Goal: Obtain resource: Download file/media

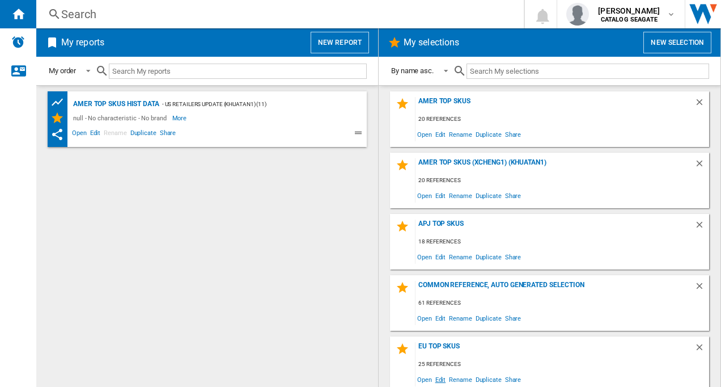
click at [438, 382] on span "Edit" at bounding box center [441, 378] width 14 height 15
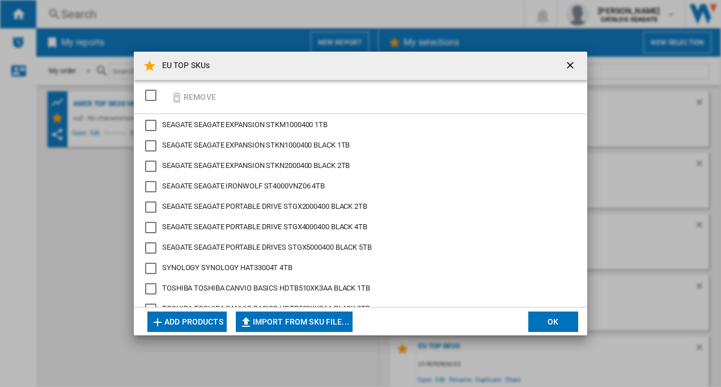
click at [193, 320] on button "Add products" at bounding box center [186, 321] width 79 height 20
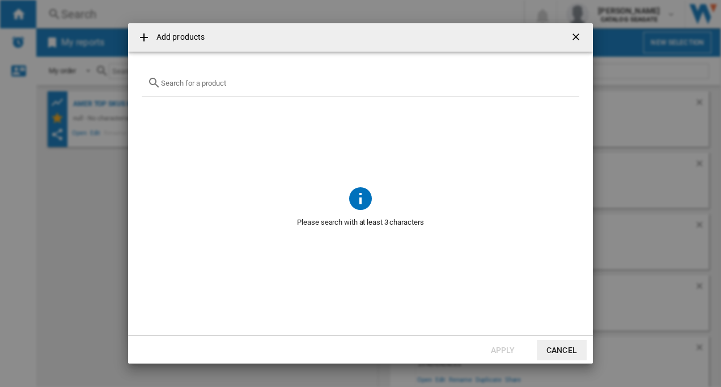
click at [225, 80] on input "text" at bounding box center [367, 83] width 413 height 9
paste input "WDBJRT0040BBK"
type input "WDBJRT0040BBK"
click at [566, 81] on ng-md-icon "Clear search" at bounding box center [567, 83] width 14 height 14
click at [557, 349] on button "Cancel" at bounding box center [562, 350] width 50 height 20
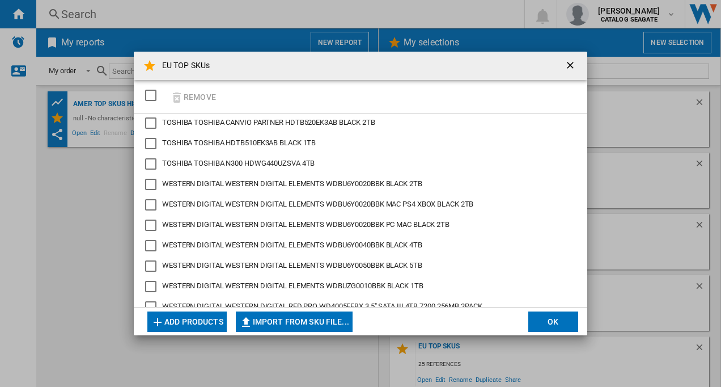
scroll to position [329, 0]
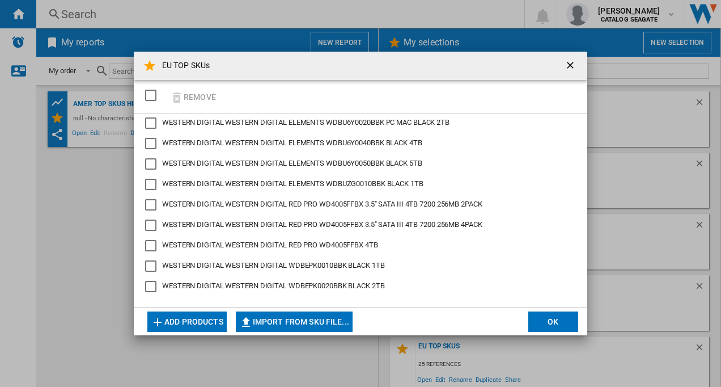
click at [200, 317] on button "Add products" at bounding box center [186, 321] width 79 height 20
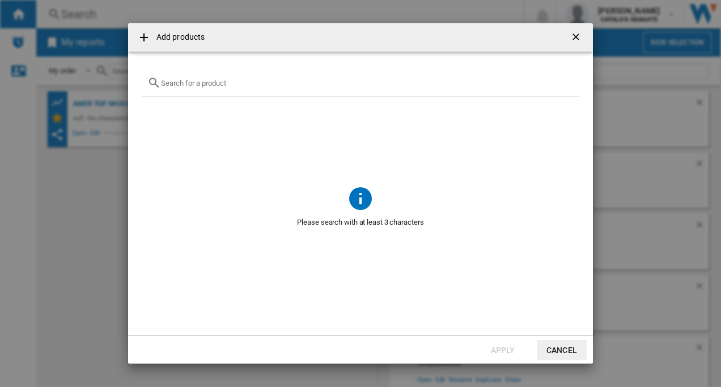
click at [256, 86] on input "Add products ..." at bounding box center [367, 83] width 413 height 9
paste input "WD Elements SE 4TB"
click at [171, 79] on input "WD Elements SE" at bounding box center [360, 83] width 399 height 9
drag, startPoint x: 212, startPoint y: 82, endPoint x: 141, endPoint y: 77, distance: 71.0
click at [141, 77] on md-dialog-content "Western digital Elements SE No reference matches your query" at bounding box center [360, 193] width 465 height 283
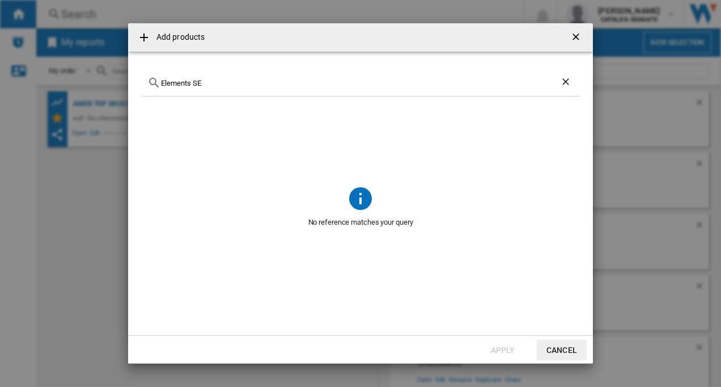
click at [248, 75] on div "Elements SE" at bounding box center [361, 83] width 438 height 27
click at [231, 84] on input "Elements SE" at bounding box center [360, 83] width 399 height 9
type input "Elements"
click at [573, 36] on ng-md-icon "getI18NText('BUTTONS.CLOSE_DIALOG')" at bounding box center [577, 38] width 14 height 14
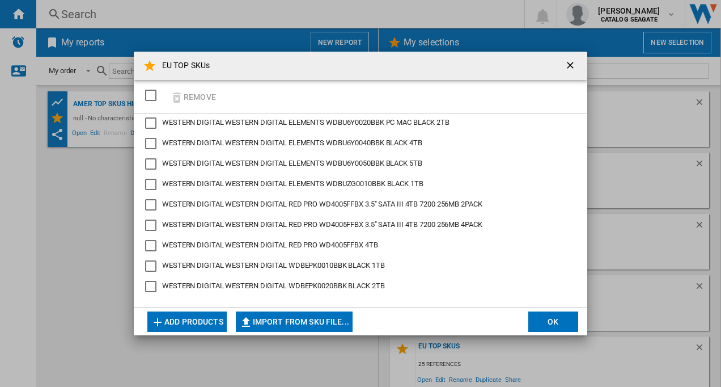
drag, startPoint x: 86, startPoint y: 222, endPoint x: 87, endPoint y: 215, distance: 7.6
click at [86, 223] on div "EU TOP SKUs Remove SEAGATE SEAGATE EXPANSION STKM1000400 1TB SEAGATE SEAGATE EX…" at bounding box center [360, 193] width 721 height 387
click at [572, 63] on ng-md-icon "getI18NText('BUTTONS.CLOSE_DIALOG')" at bounding box center [572, 67] width 14 height 14
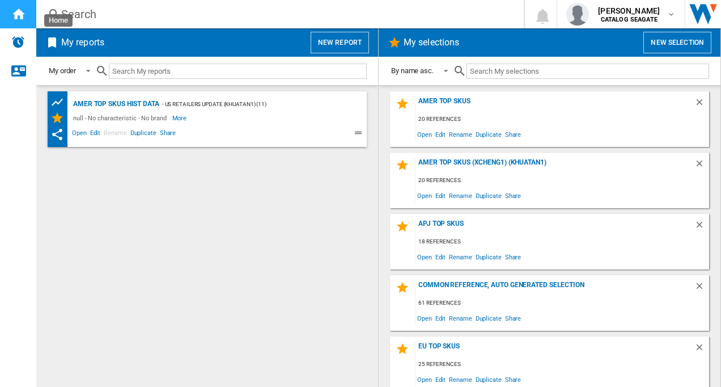
click at [17, 18] on ng-md-icon "Home" at bounding box center [18, 14] width 14 height 14
click at [133, 100] on div "AMER TOP SKUs HIST DATA" at bounding box center [114, 104] width 89 height 14
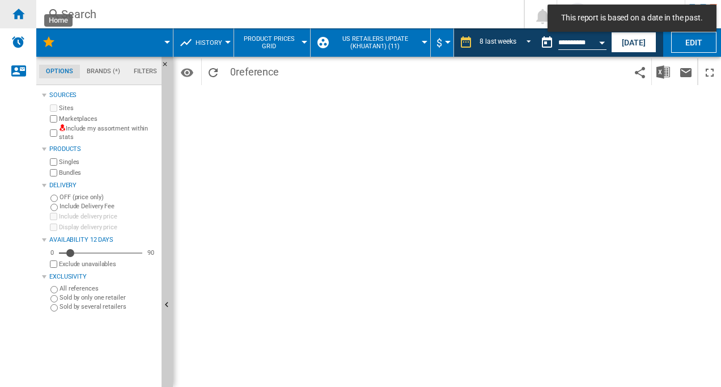
click at [18, 14] on ng-md-icon "Home" at bounding box center [18, 14] width 14 height 14
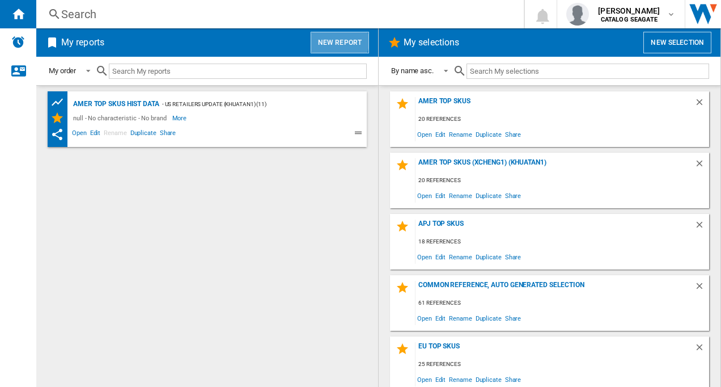
click at [332, 41] on button "New report" at bounding box center [340, 43] width 58 height 22
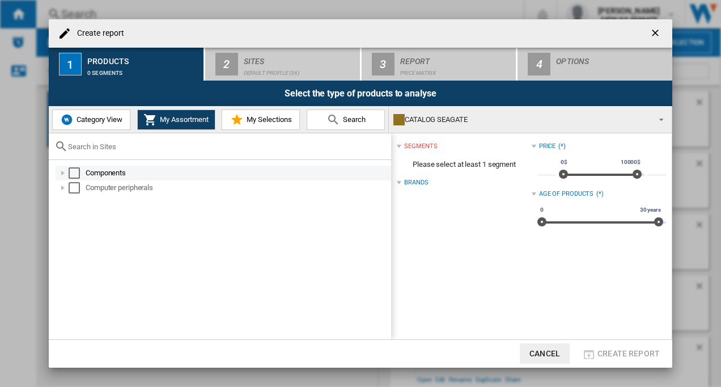
click at [71, 175] on div "Select" at bounding box center [74, 172] width 11 height 11
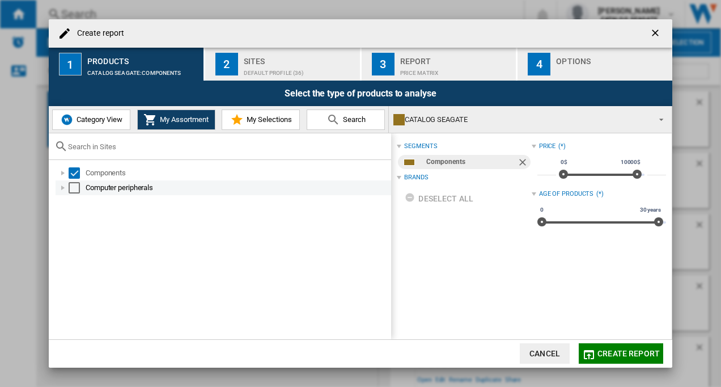
click at [74, 185] on div "Select" at bounding box center [74, 187] width 11 height 11
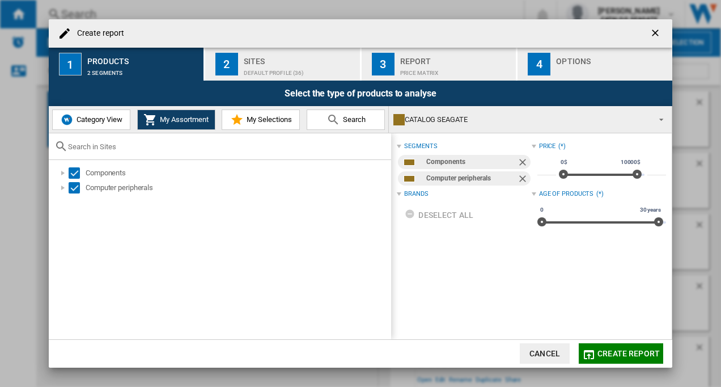
click at [256, 57] on div "Sites" at bounding box center [300, 58] width 112 height 12
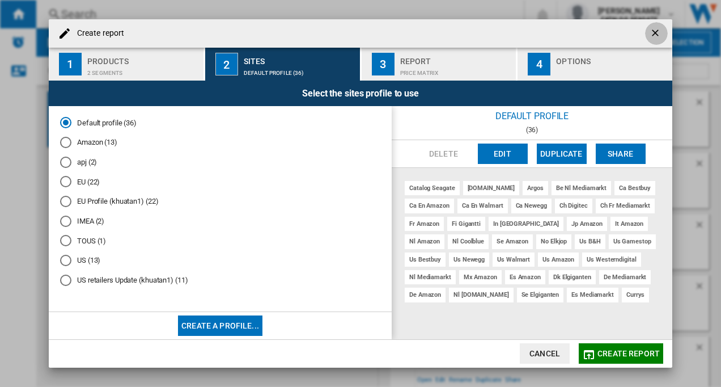
click at [655, 31] on ng-md-icon "getI18NText('BUTTONS.CLOSE_DIALOG')" at bounding box center [657, 34] width 14 height 14
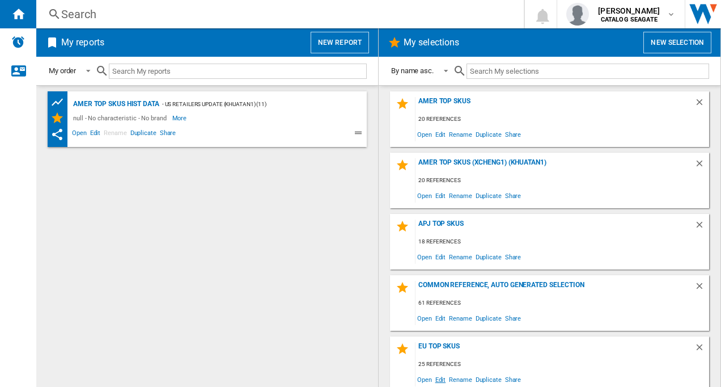
click at [439, 378] on span "Edit" at bounding box center [441, 378] width 14 height 15
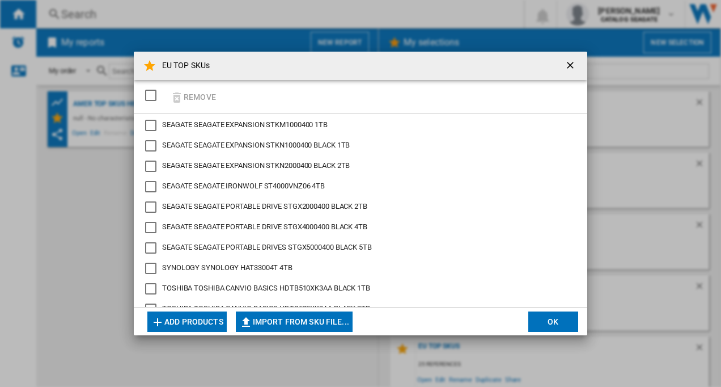
click at [193, 321] on button "Add products" at bounding box center [186, 321] width 79 height 20
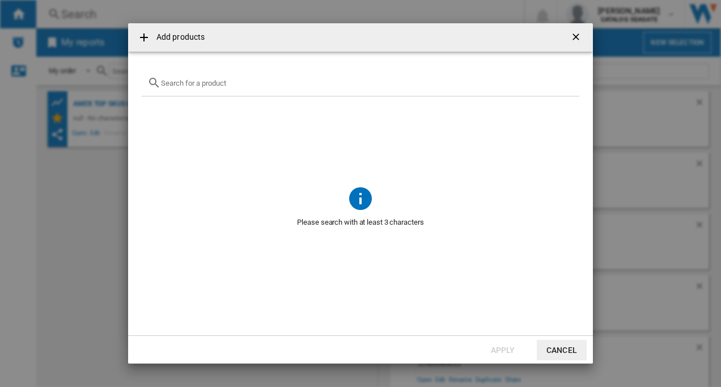
click at [203, 91] on div "Add products ..." at bounding box center [361, 83] width 438 height 27
click at [203, 86] on input "Add products ..." at bounding box center [367, 83] width 413 height 9
paste input "WD Elements SE 4TB"
drag, startPoint x: 173, startPoint y: 83, endPoint x: 154, endPoint y: 83, distance: 19.3
click at [154, 83] on div "WD Elements" at bounding box center [361, 83] width 438 height 27
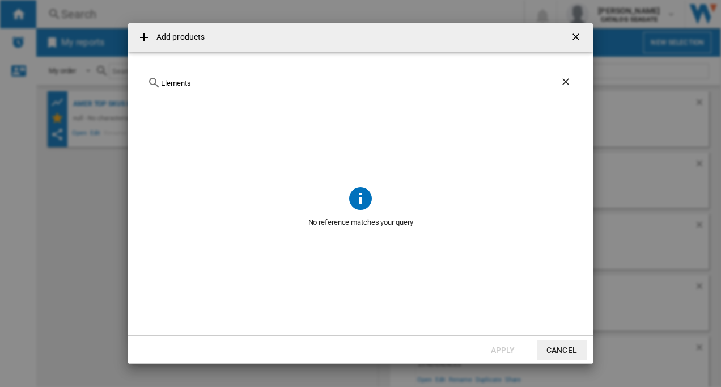
click at [205, 83] on input "Elements" at bounding box center [360, 83] width 399 height 9
type input "Element"
click at [573, 35] on ng-md-icon "getI18NText('BUTTONS.CLOSE_DIALOG')" at bounding box center [577, 38] width 14 height 14
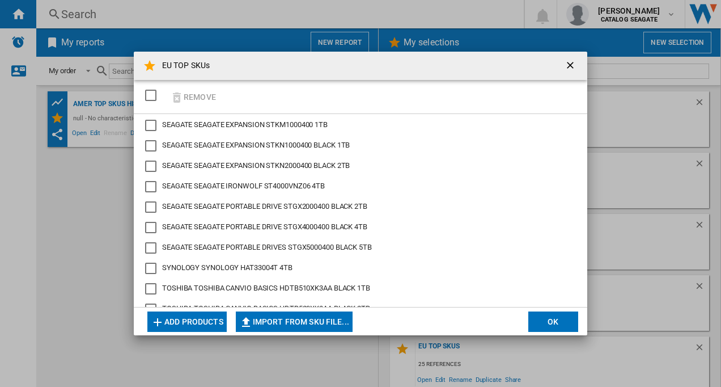
click at [176, 321] on button "Add products" at bounding box center [186, 321] width 79 height 20
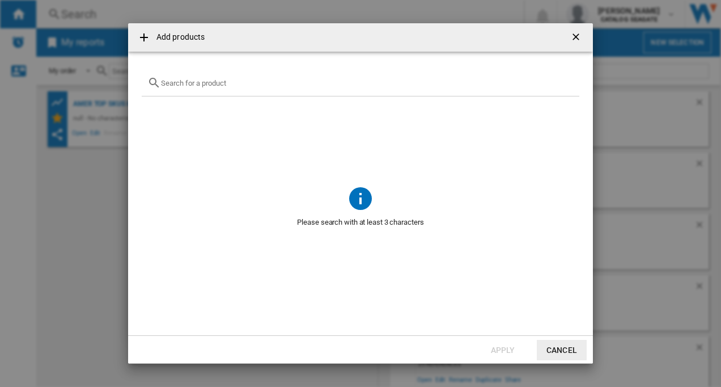
click at [239, 87] on div "Add products ..." at bounding box center [361, 83] width 438 height 27
click at [212, 81] on input "Add products ..." at bounding box center [367, 83] width 413 height 9
paste input "HDTB540EK3CB"
type input "HDTB540EK3CB"
click at [565, 79] on ng-md-icon "Clear search" at bounding box center [567, 83] width 14 height 14
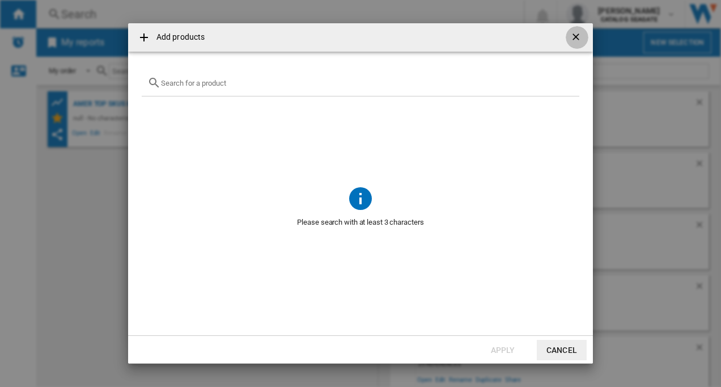
click at [570, 38] on ng-md-icon "getI18NText('BUTTONS.CLOSE_DIALOG')" at bounding box center [577, 38] width 14 height 14
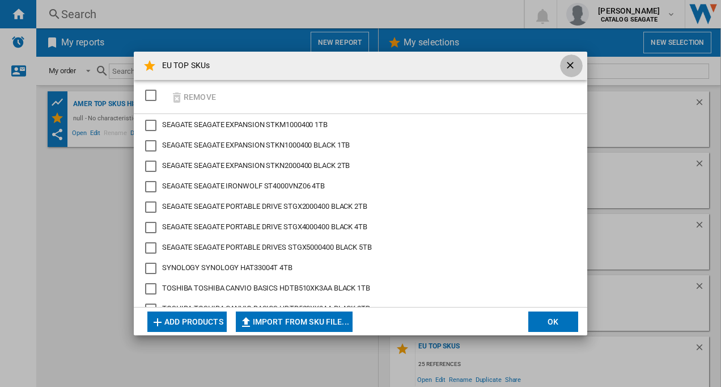
click at [568, 67] on ng-md-icon "getI18NText('BUTTONS.CLOSE_DIALOG')" at bounding box center [572, 67] width 14 height 14
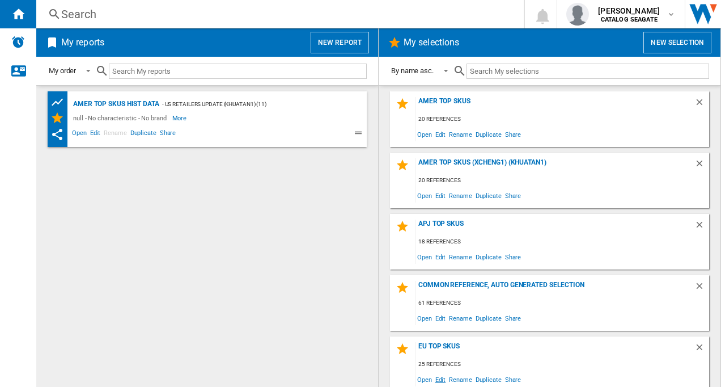
click at [436, 379] on span "Edit" at bounding box center [441, 378] width 14 height 15
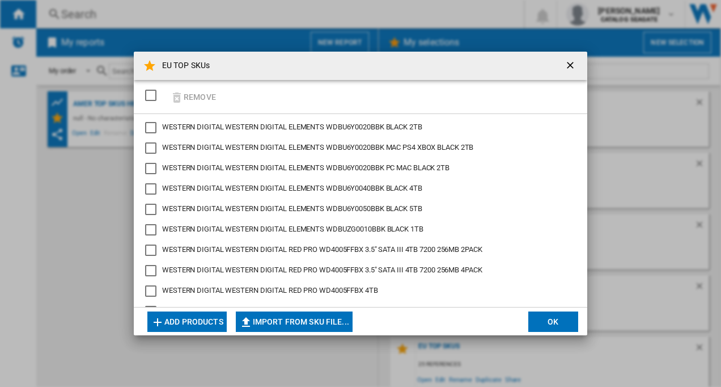
scroll to position [329, 0]
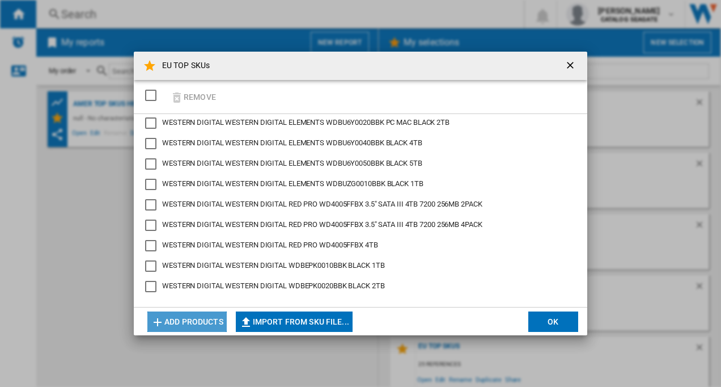
click at [192, 323] on button "Add products" at bounding box center [186, 321] width 79 height 20
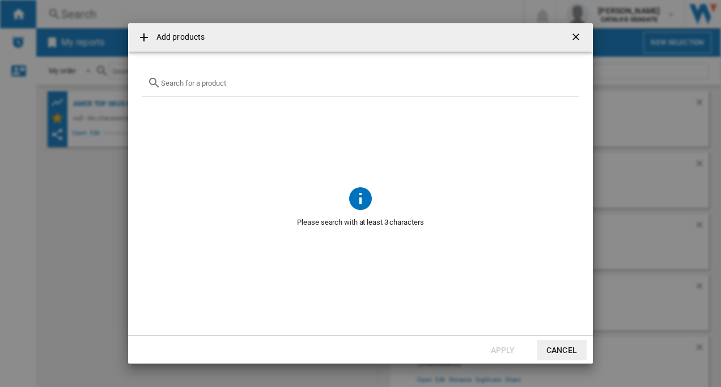
click at [217, 86] on input "Add products ..." at bounding box center [367, 83] width 413 height 9
paste input "HDTB540XK3CA"
type input "HDTB540XK3CA"
click at [574, 39] on ng-md-icon "getI18NText('BUTTONS.CLOSE_DIALOG')" at bounding box center [577, 38] width 14 height 14
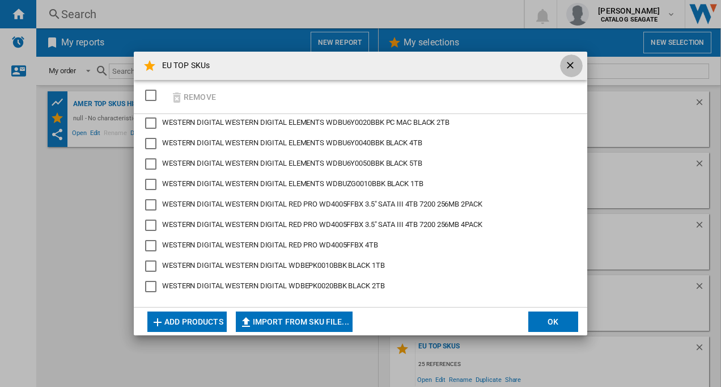
click at [568, 65] on ng-md-icon "getI18NText('BUTTONS.CLOSE_DIALOG')" at bounding box center [572, 67] width 14 height 14
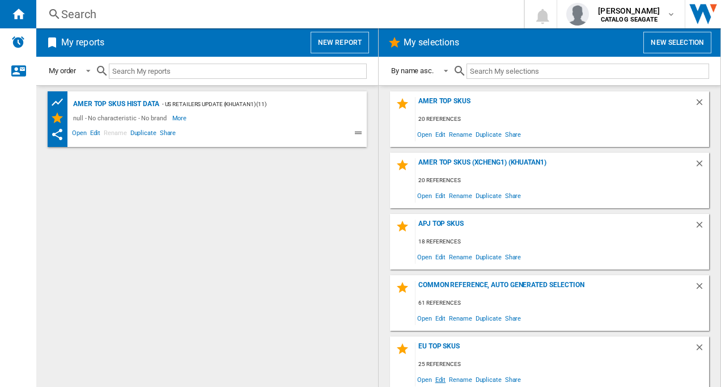
click at [438, 379] on span "Edit" at bounding box center [441, 378] width 14 height 15
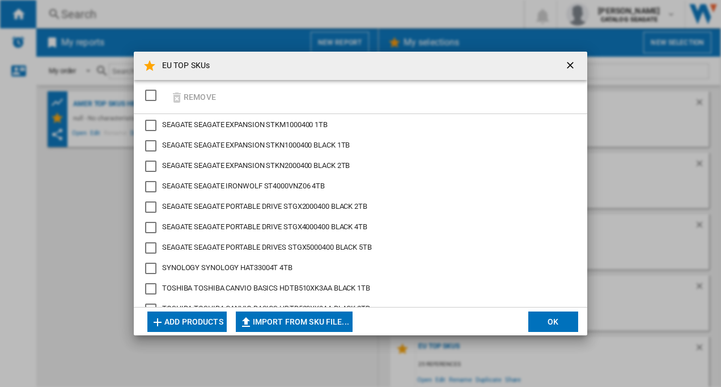
click at [201, 320] on button "Add products" at bounding box center [186, 321] width 79 height 20
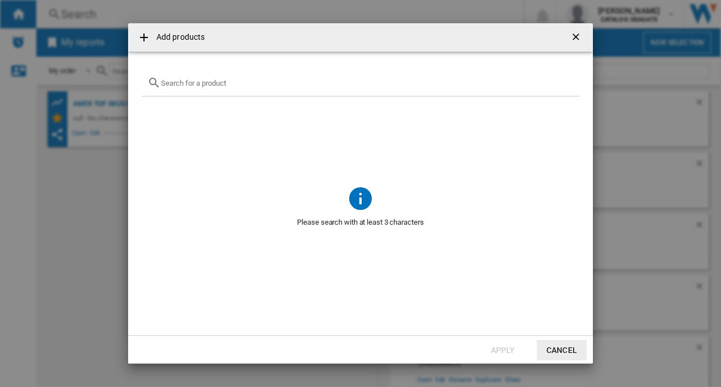
click at [209, 86] on input "Add products ..." at bounding box center [367, 83] width 413 height 9
paste input "WDBJRT0040BBK"
type input "WDBJR"
click at [564, 78] on ng-md-icon "Clear search" at bounding box center [567, 83] width 14 height 14
click at [575, 36] on ng-md-icon "getI18NText('BUTTONS.CLOSE_DIALOG')" at bounding box center [577, 38] width 14 height 14
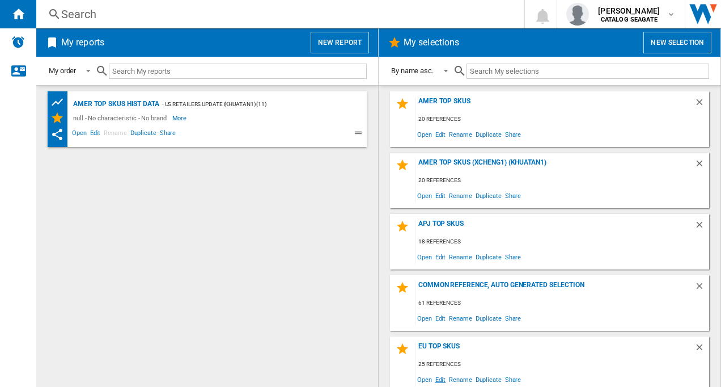
click at [439, 379] on span "Edit" at bounding box center [441, 378] width 14 height 15
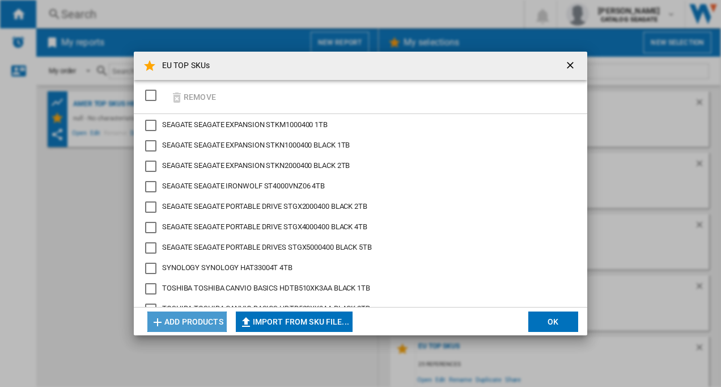
click at [166, 326] on button "Add products" at bounding box center [186, 321] width 79 height 20
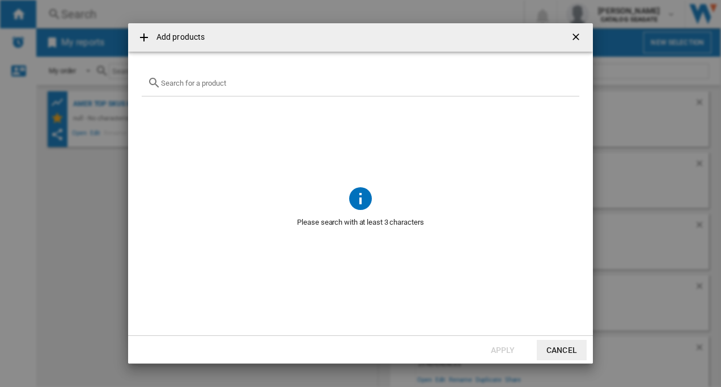
click at [177, 86] on input "text" at bounding box center [367, 83] width 413 height 9
paste input "WDBJRT0040BBK"
drag, startPoint x: 229, startPoint y: 84, endPoint x: 152, endPoint y: 79, distance: 77.3
click at [152, 79] on div "WDBJRT0040BBK" at bounding box center [361, 83] width 438 height 27
paste input "HDTB540EK3CB"
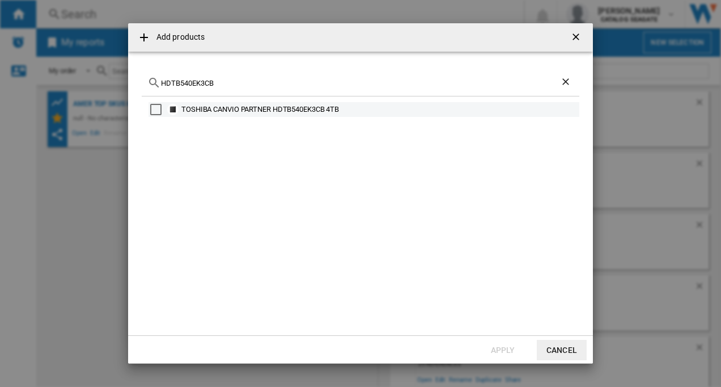
type input "HDTB540EK3CB"
click at [156, 107] on div "Select" at bounding box center [155, 109] width 11 height 11
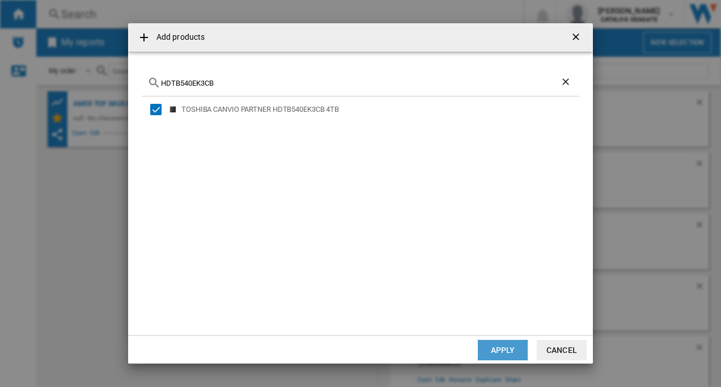
click at [505, 349] on button "Apply" at bounding box center [503, 350] width 50 height 20
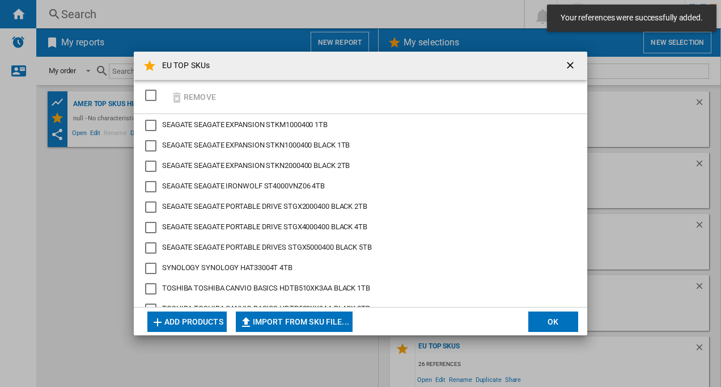
click at [546, 320] on button "OK" at bounding box center [553, 321] width 50 height 20
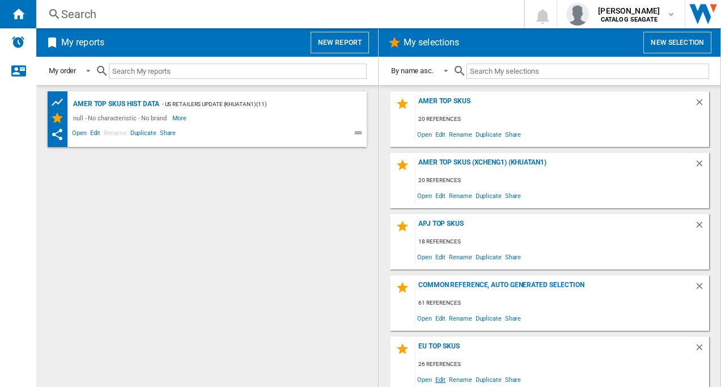
click at [440, 380] on span "Edit" at bounding box center [441, 378] width 14 height 15
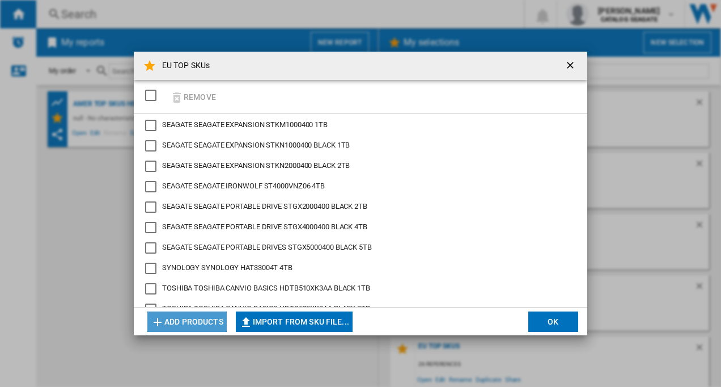
click at [196, 328] on button "Add products" at bounding box center [186, 321] width 79 height 20
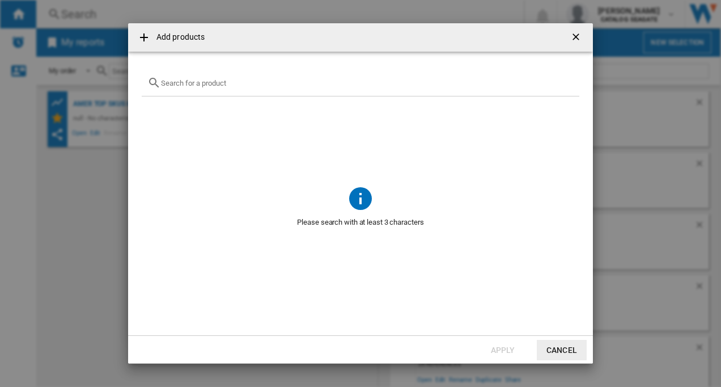
click at [200, 73] on div "Add products ..." at bounding box center [361, 83] width 438 height 27
click at [203, 84] on input "Add products ..." at bounding box center [367, 83] width 413 height 9
paste input "WD Elements SE 4TB"
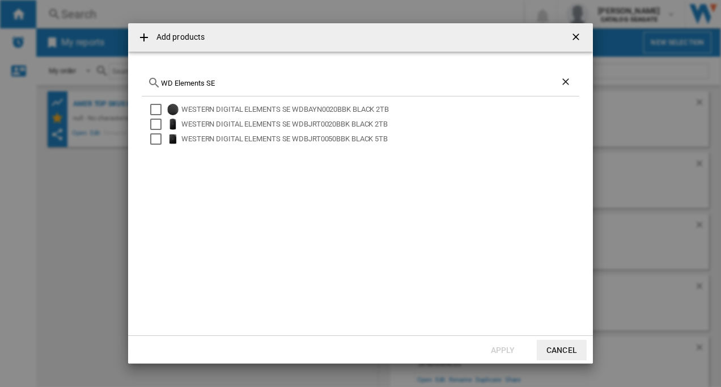
type input "WD Elements SE"
click at [573, 32] on ng-md-icon "getI18NText('BUTTONS.CLOSE_DIALOG')" at bounding box center [577, 38] width 14 height 14
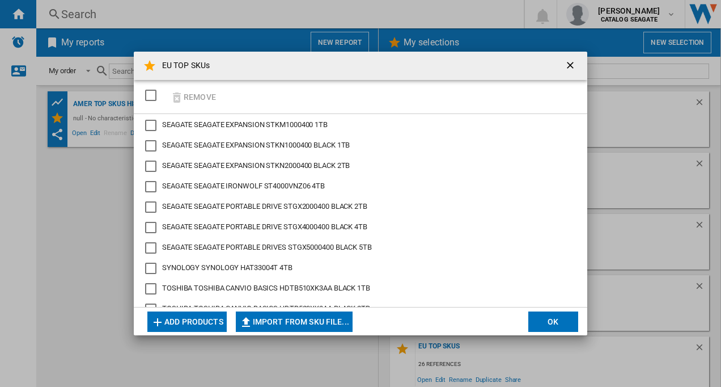
click at [545, 322] on button "OK" at bounding box center [553, 321] width 50 height 20
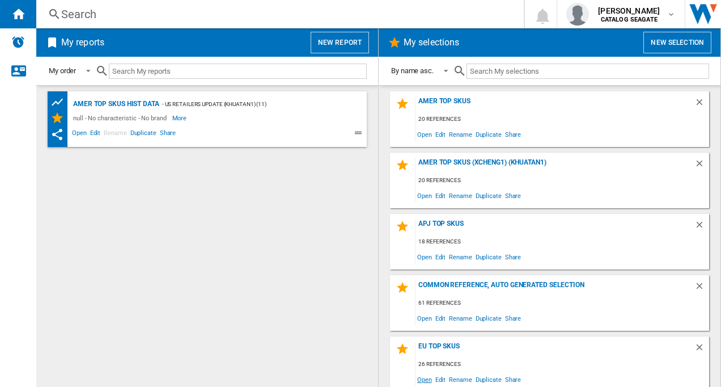
click at [424, 381] on span "Open" at bounding box center [425, 378] width 18 height 15
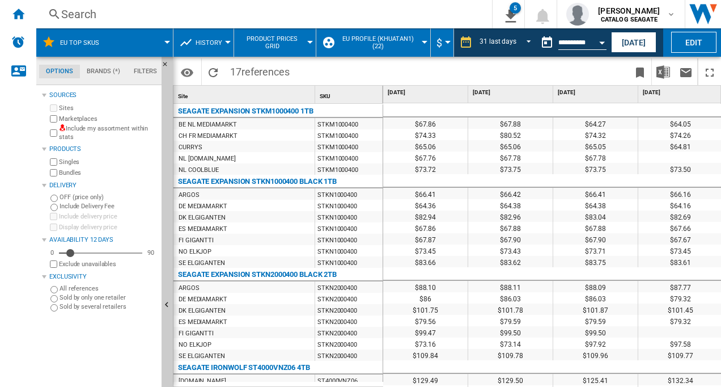
scroll to position [48, 0]
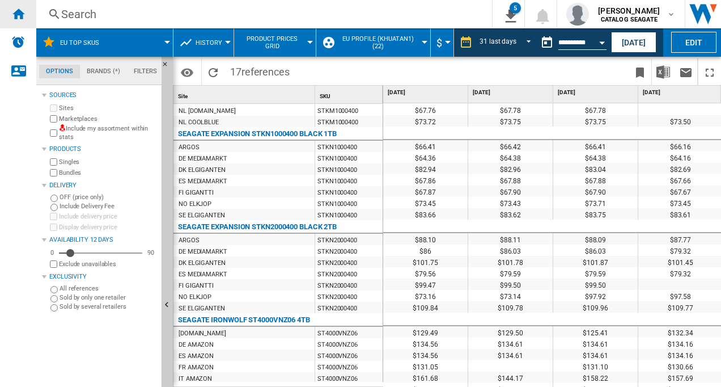
click at [14, 11] on ng-md-icon "Home" at bounding box center [18, 14] width 14 height 14
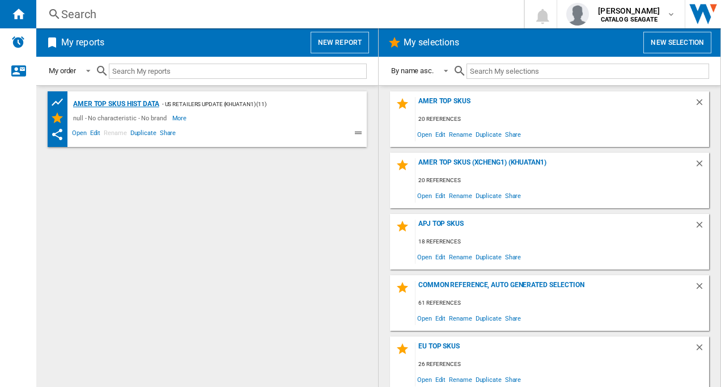
click at [107, 103] on div "AMER TOP SKUs HIST DATA" at bounding box center [114, 104] width 89 height 14
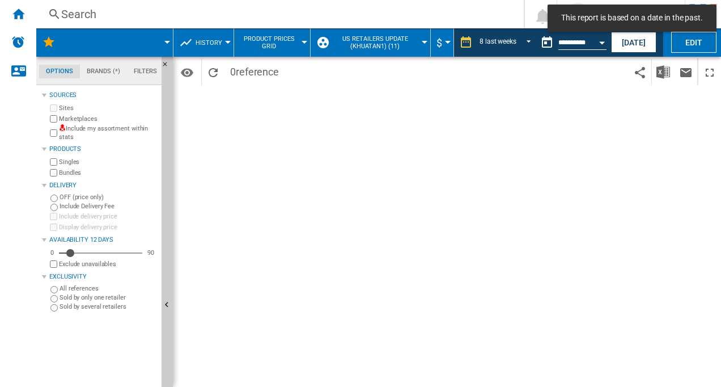
click at [422, 43] on div at bounding box center [425, 42] width 6 height 3
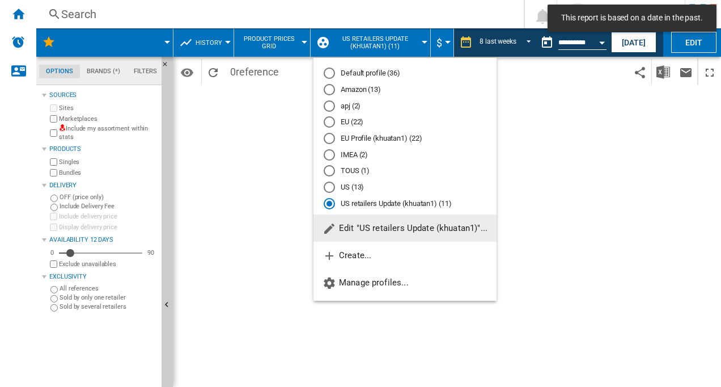
click at [330, 139] on div "EU Profile (khuatan1) (22)" at bounding box center [329, 138] width 11 height 11
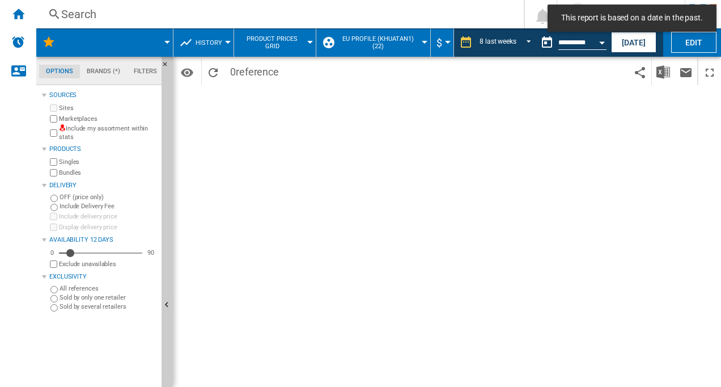
click at [166, 40] on span at bounding box center [121, 42] width 91 height 28
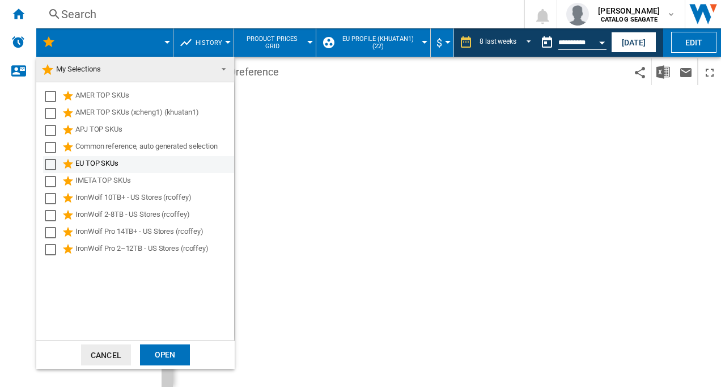
click at [50, 162] on div "Select" at bounding box center [50, 164] width 11 height 11
click at [175, 359] on div "Open" at bounding box center [165, 354] width 50 height 21
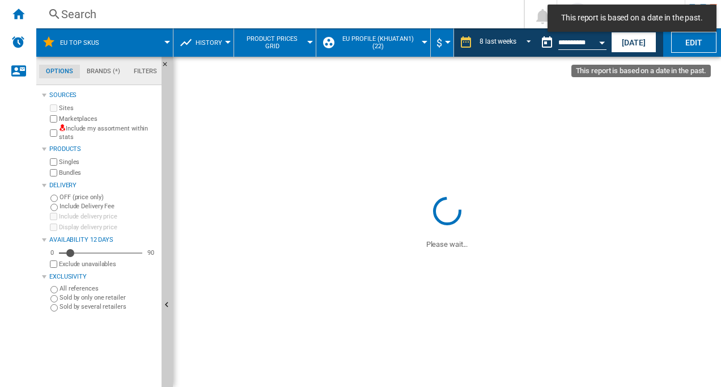
click at [600, 43] on div "Open calendar" at bounding box center [602, 42] width 6 height 3
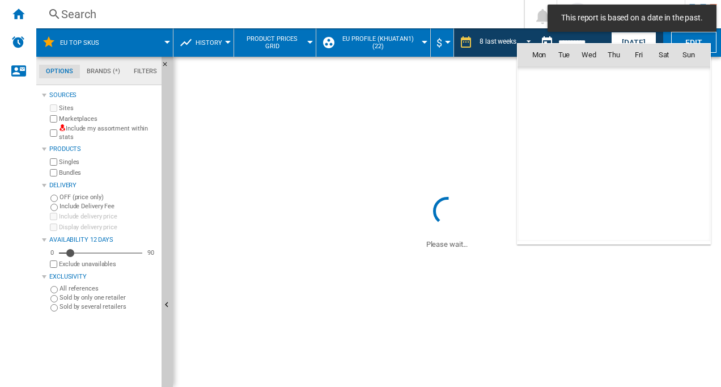
scroll to position [5408, 0]
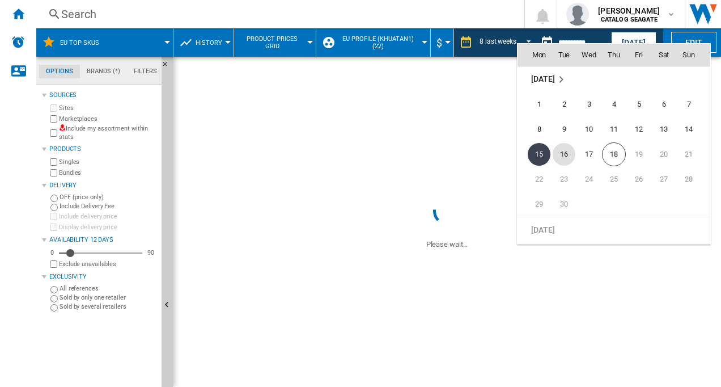
click at [563, 153] on span "16" at bounding box center [564, 154] width 23 height 23
type input "**********"
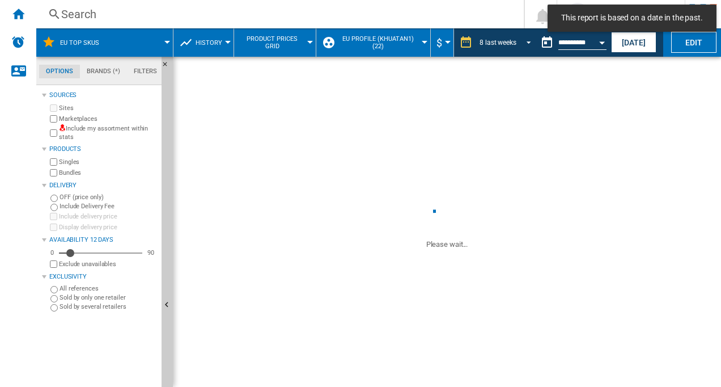
click at [524, 43] on span "REPORTS.WIZARD.STEPS.REPORT.STEPS.REPORT_OPTIONS.PERIOD: 8 last weeks" at bounding box center [526, 41] width 14 height 10
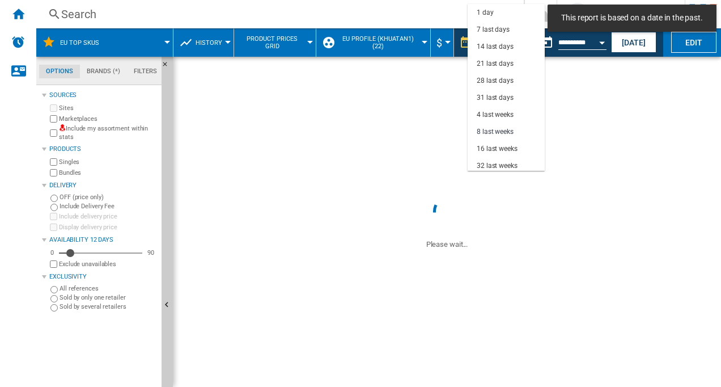
scroll to position [71, 0]
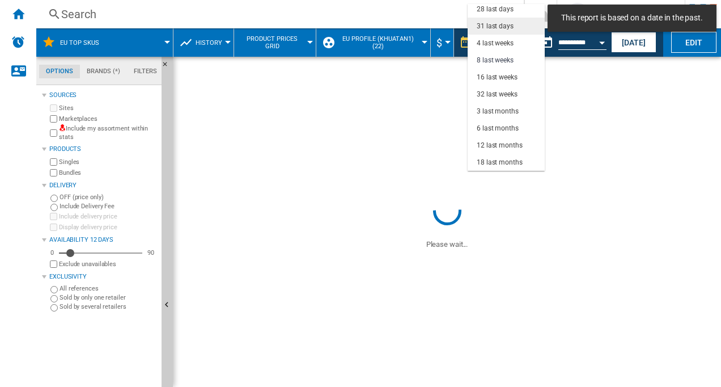
click at [490, 26] on div "31 last days" at bounding box center [495, 27] width 37 height 10
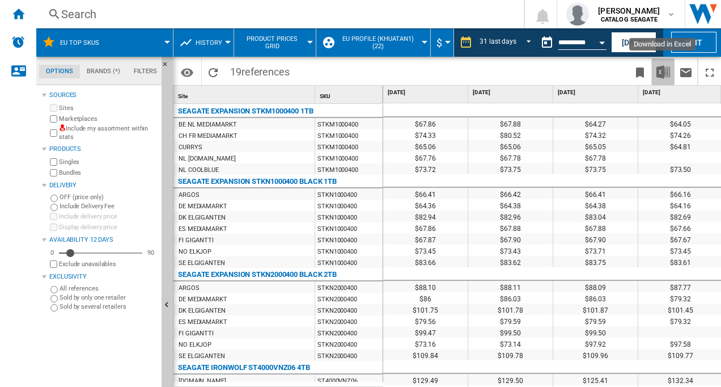
click at [663, 74] on img "Download in Excel" at bounding box center [663, 72] width 14 height 14
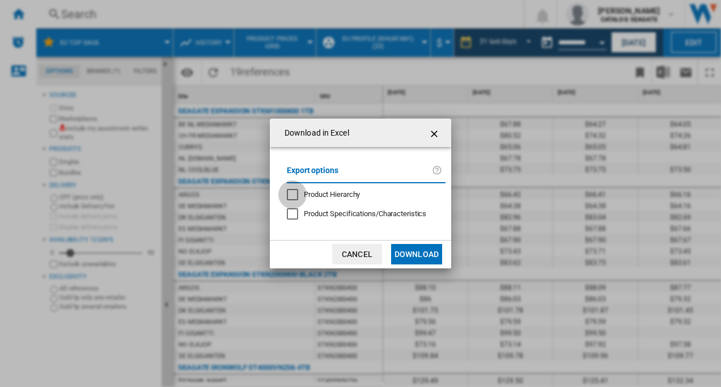
click at [293, 195] on div "Product Hierarchy" at bounding box center [292, 194] width 11 height 11
click at [414, 259] on button "Download" at bounding box center [416, 254] width 51 height 20
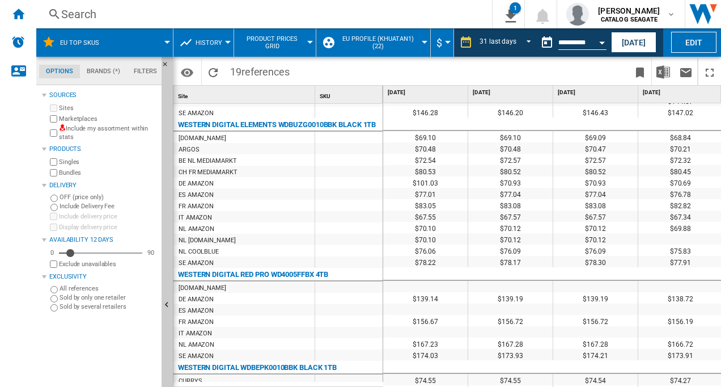
scroll to position [1446, 0]
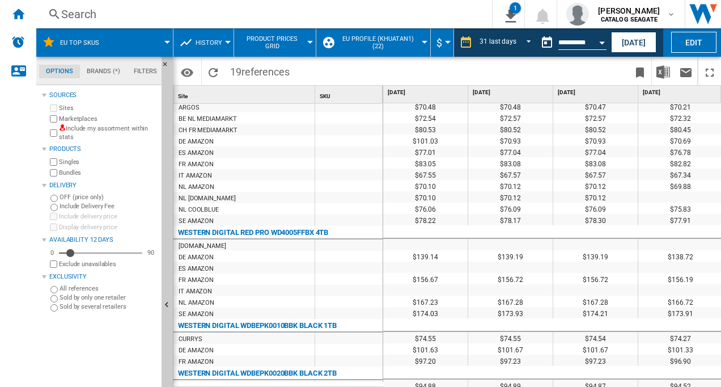
click at [603, 41] on div "Open calendar" at bounding box center [602, 42] width 6 height 3
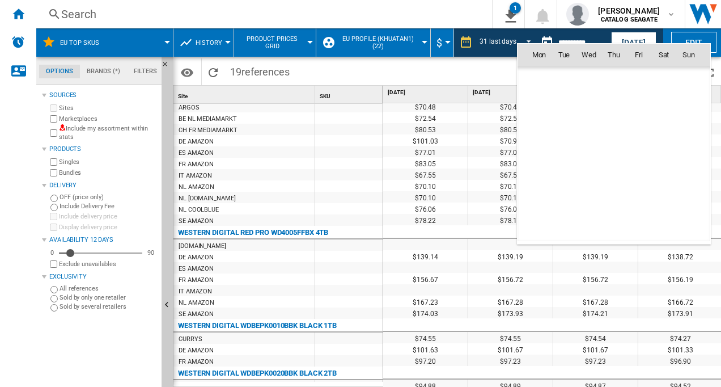
scroll to position [5408, 0]
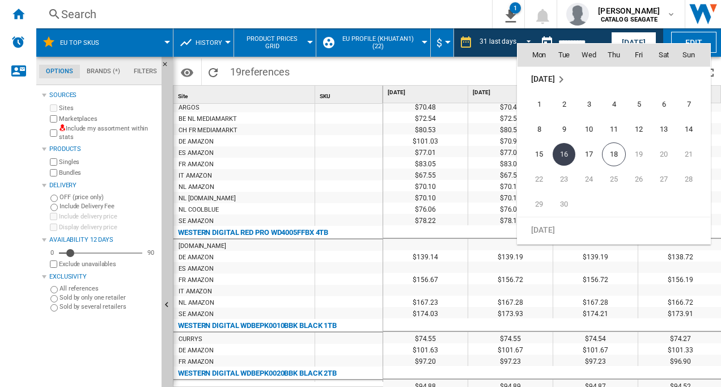
click at [545, 77] on span "[DATE]" at bounding box center [542, 78] width 23 height 9
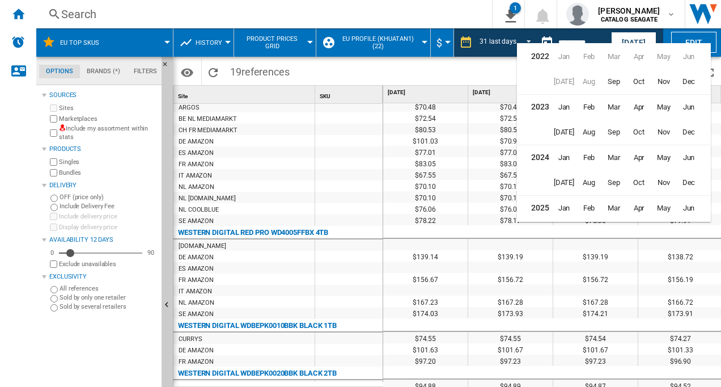
scroll to position [27, 0]
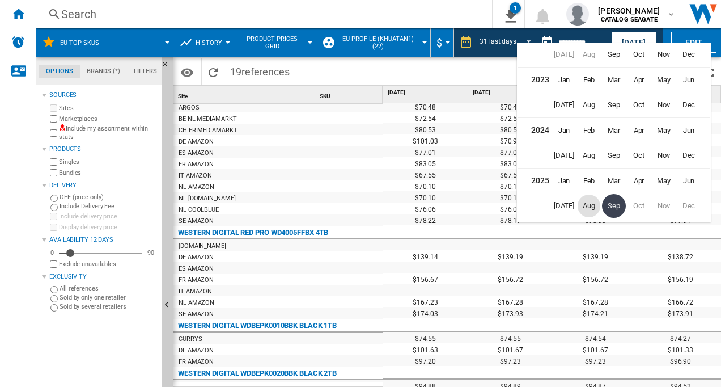
click at [586, 204] on span "Aug" at bounding box center [589, 205] width 23 height 23
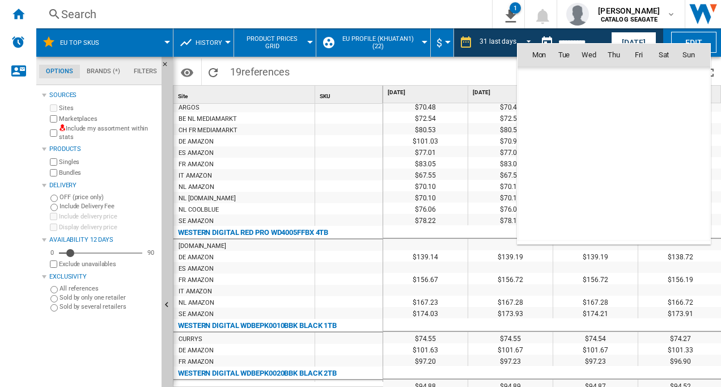
scroll to position [5258, 0]
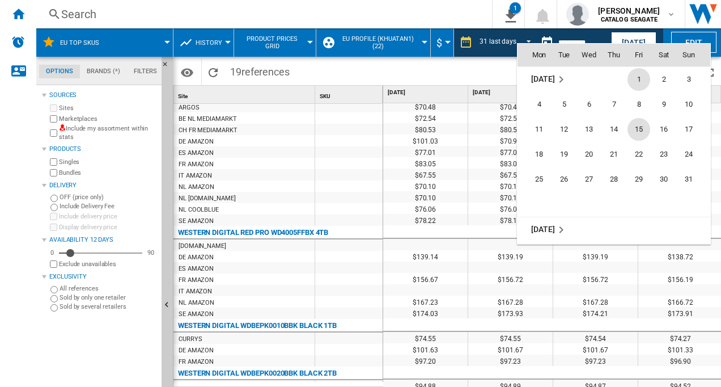
click at [637, 127] on span "15" at bounding box center [639, 129] width 23 height 23
type input "**********"
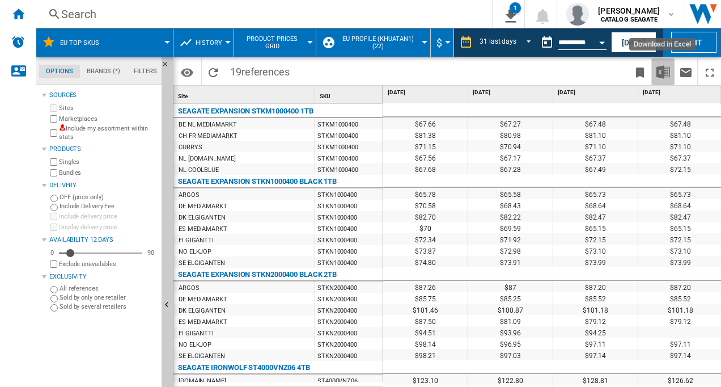
click at [660, 72] on img "Download in Excel" at bounding box center [663, 72] width 14 height 14
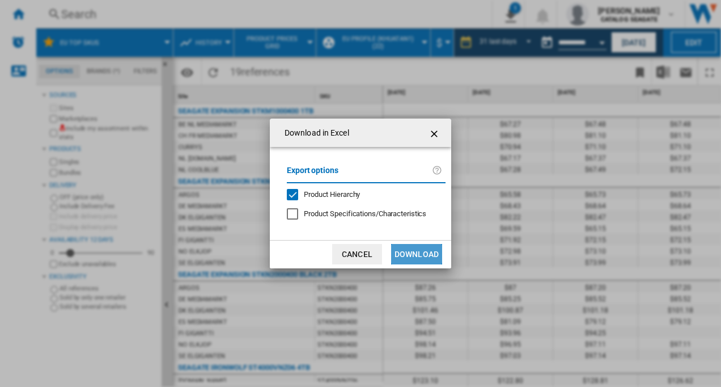
click at [409, 251] on button "Download" at bounding box center [416, 254] width 51 height 20
